Goal: Transaction & Acquisition: Purchase product/service

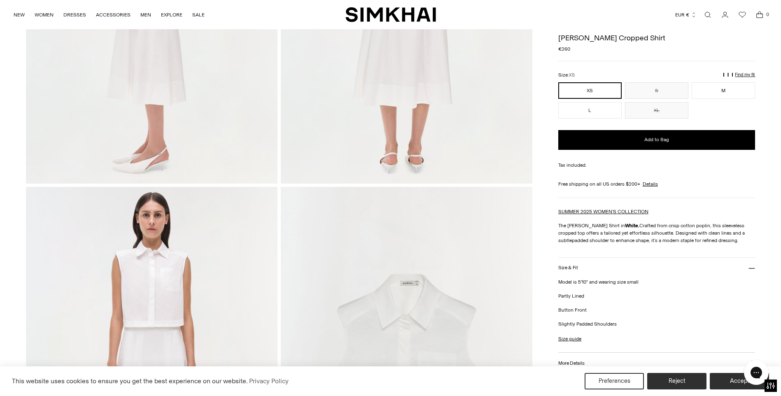
scroll to position [536, 0]
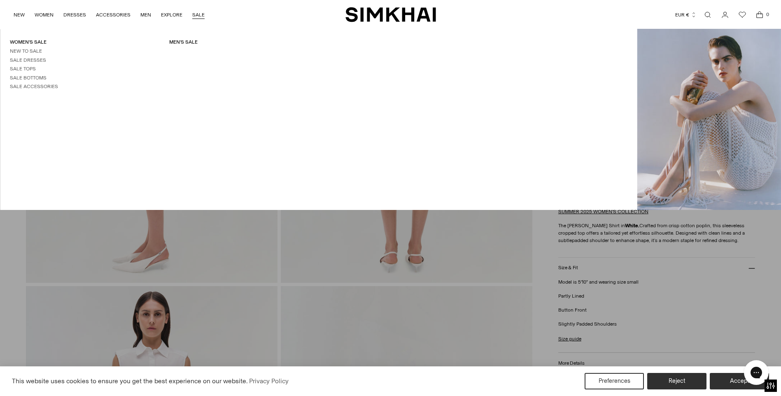
click at [201, 15] on link "SALE" at bounding box center [198, 15] width 12 height 18
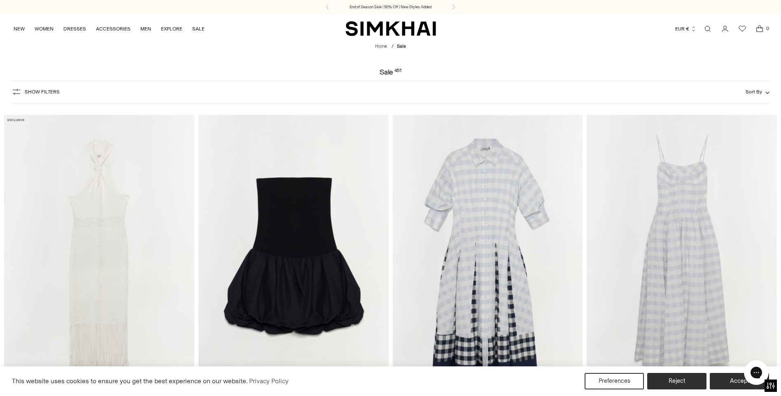
click at [39, 93] on span "Show Filters" at bounding box center [42, 92] width 35 height 6
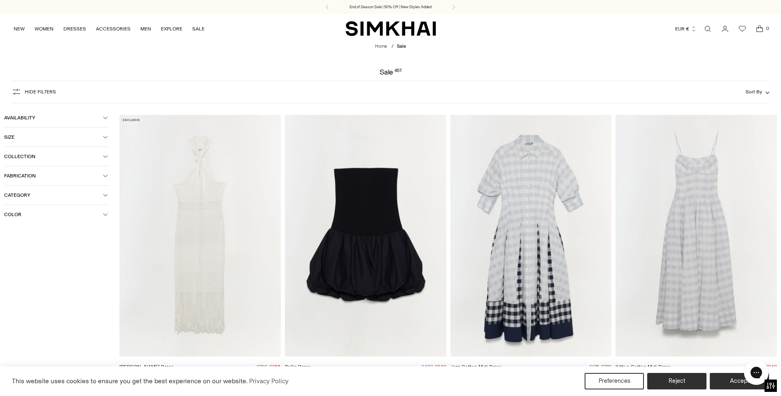
click at [13, 137] on span "Size" at bounding box center [53, 137] width 99 height 6
click at [16, 173] on div "L" at bounding box center [20, 172] width 32 height 12
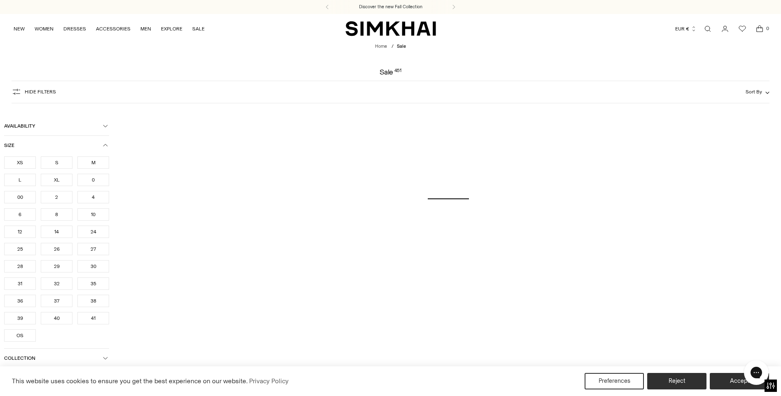
click at [60, 180] on div "XL" at bounding box center [57, 180] width 32 height 12
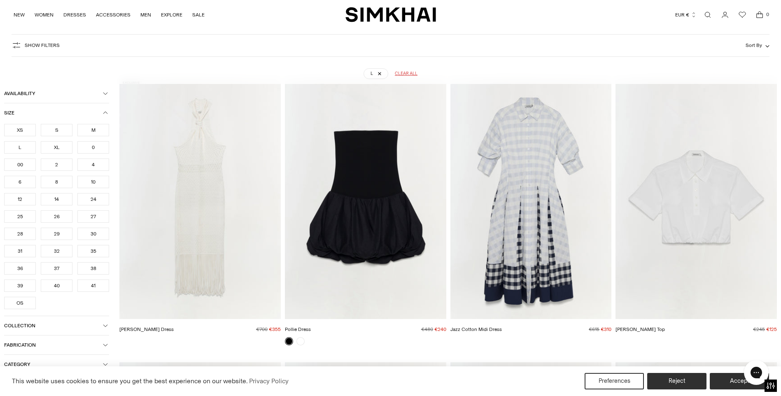
scroll to position [61, 0]
click at [22, 201] on div "12" at bounding box center [20, 199] width 32 height 12
click at [95, 181] on div "10" at bounding box center [93, 182] width 32 height 12
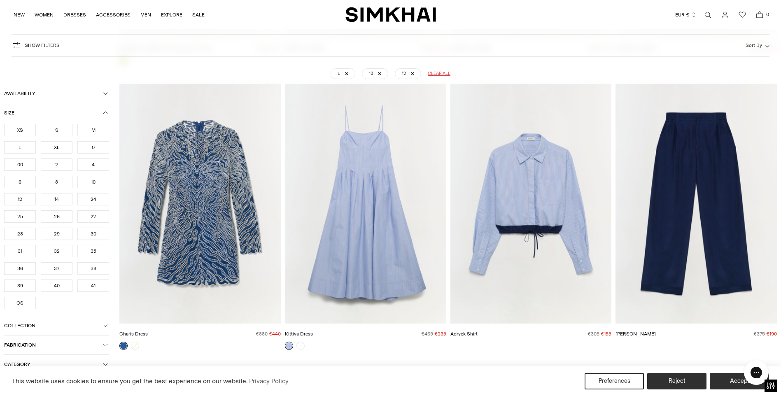
scroll to position [2409, 0]
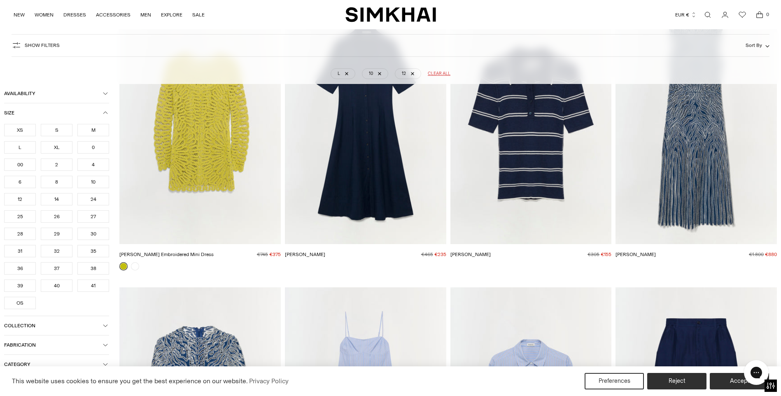
click at [0, 0] on img "Charis Dress" at bounding box center [0, 0] width 0 height 0
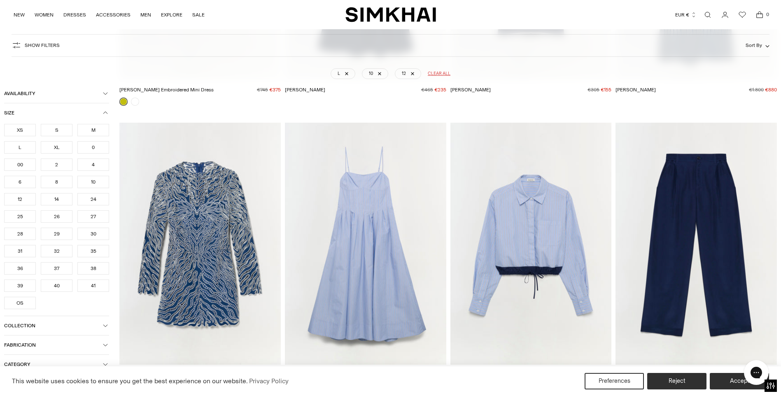
scroll to position [3068, 0]
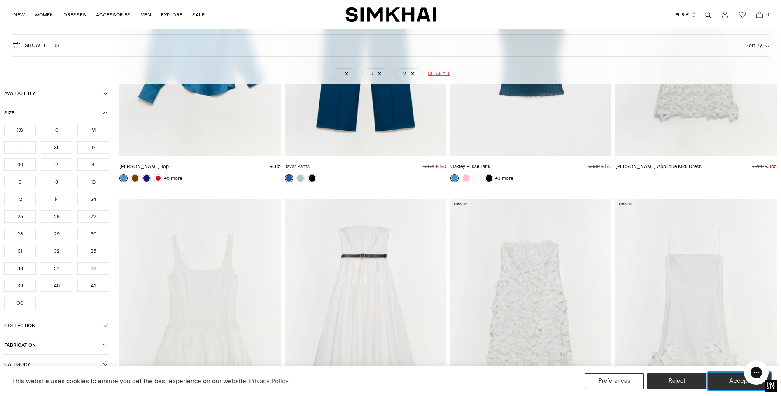
click at [726, 388] on button "Accept" at bounding box center [740, 381] width 63 height 17
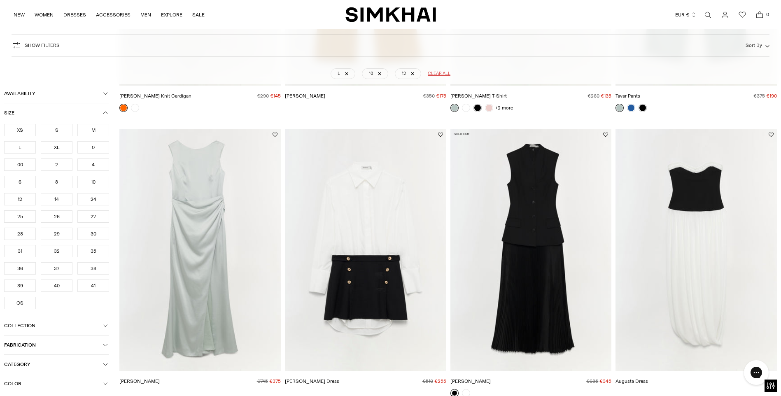
scroll to position [8052, 0]
